Goal: Navigation & Orientation: Find specific page/section

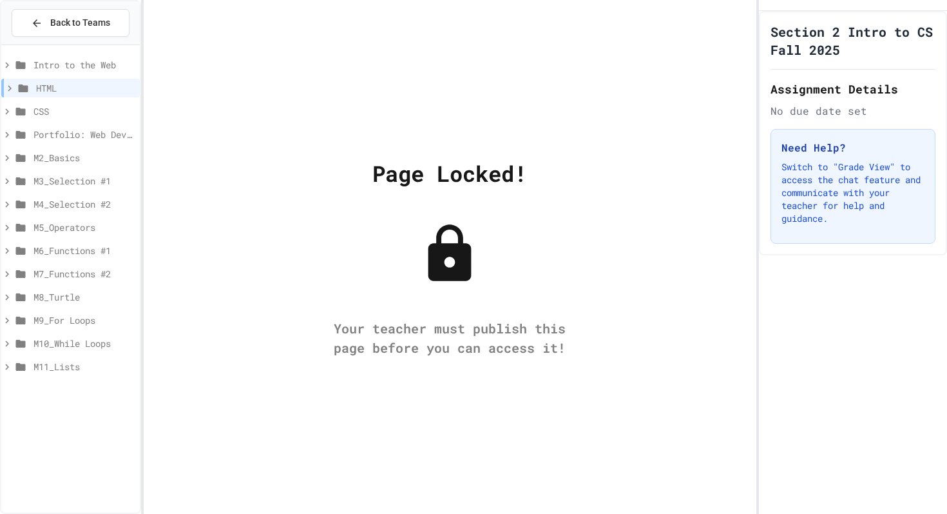
click at [59, 93] on span "HTML" at bounding box center [85, 88] width 99 height 14
